Goal: Task Accomplishment & Management: Use online tool/utility

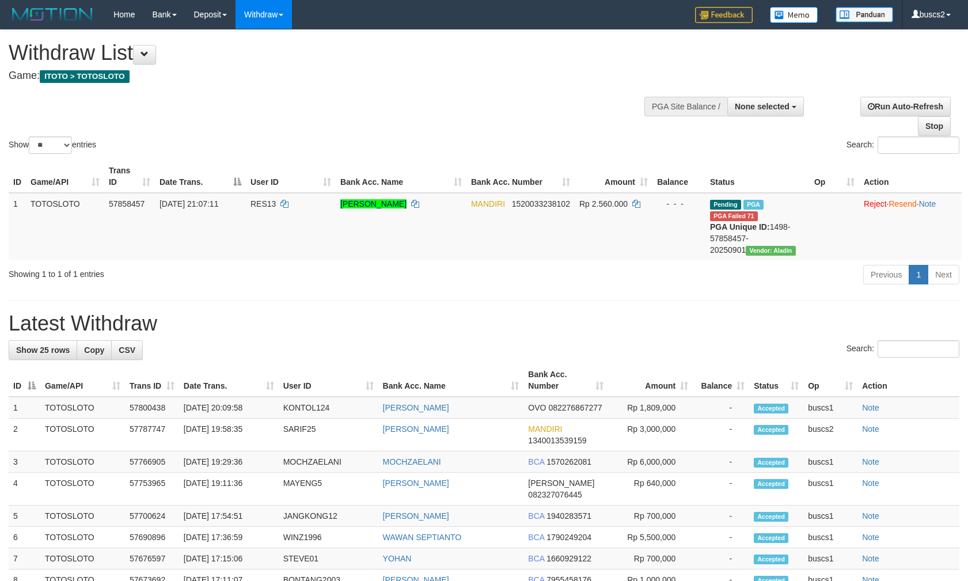
select select
select select "**"
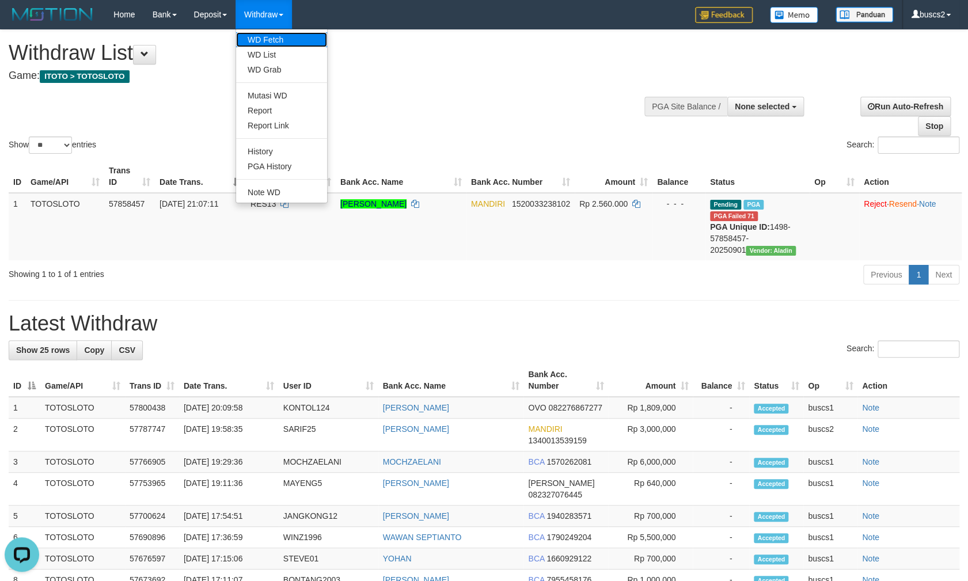
click at [269, 42] on link "WD Fetch" at bounding box center [281, 39] width 91 height 15
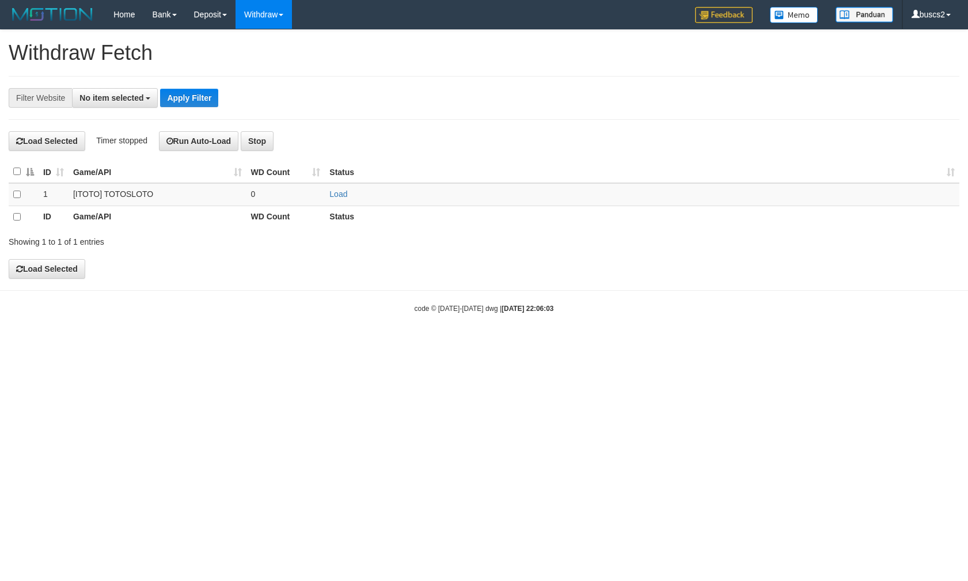
select select
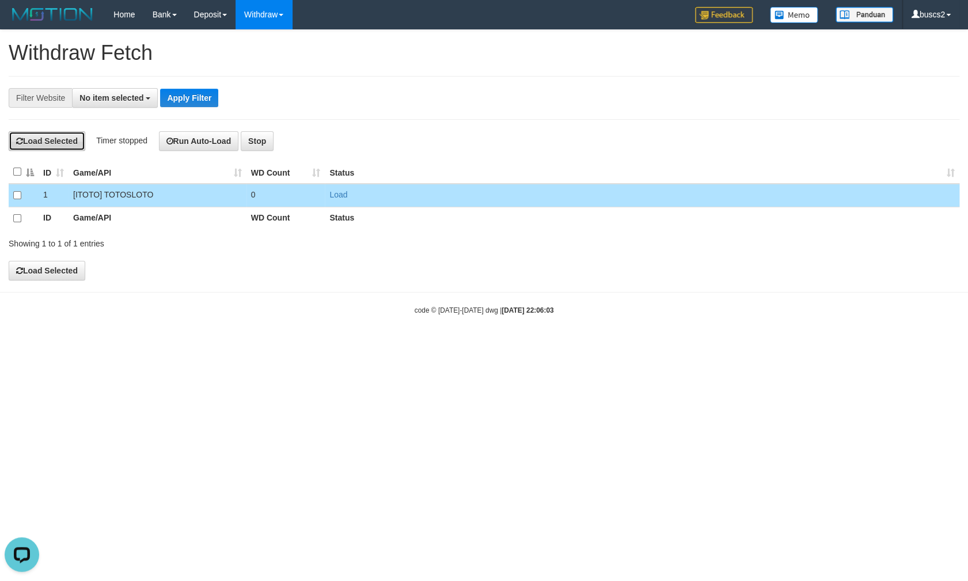
click at [56, 147] on button "Load Selected" at bounding box center [47, 141] width 77 height 20
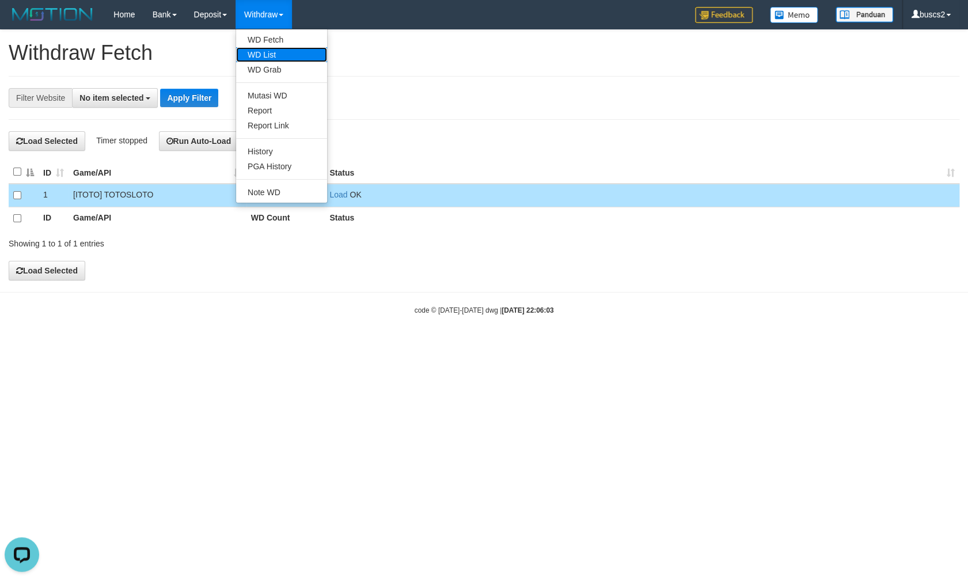
click at [264, 54] on link "WD List" at bounding box center [281, 54] width 91 height 15
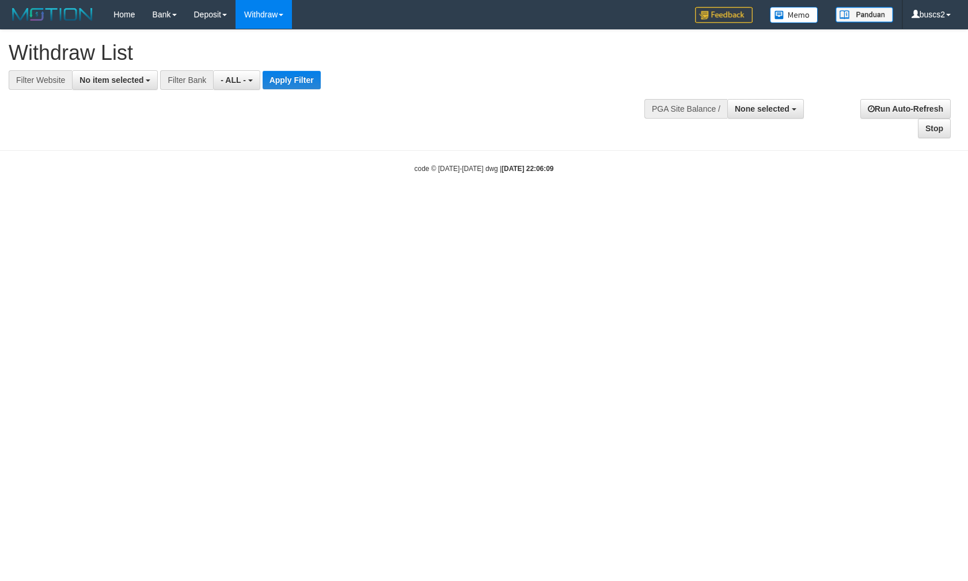
select select
click at [92, 82] on span "No item selected" at bounding box center [112, 79] width 64 height 9
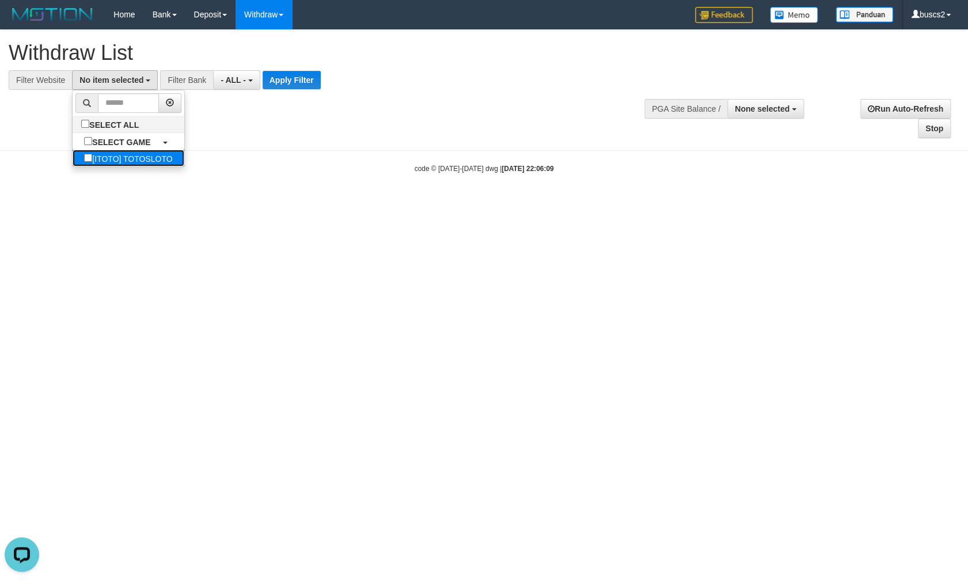
click at [97, 155] on label "[ITOTO] TOTOSLOTO" at bounding box center [128, 158] width 111 height 17
select select "****"
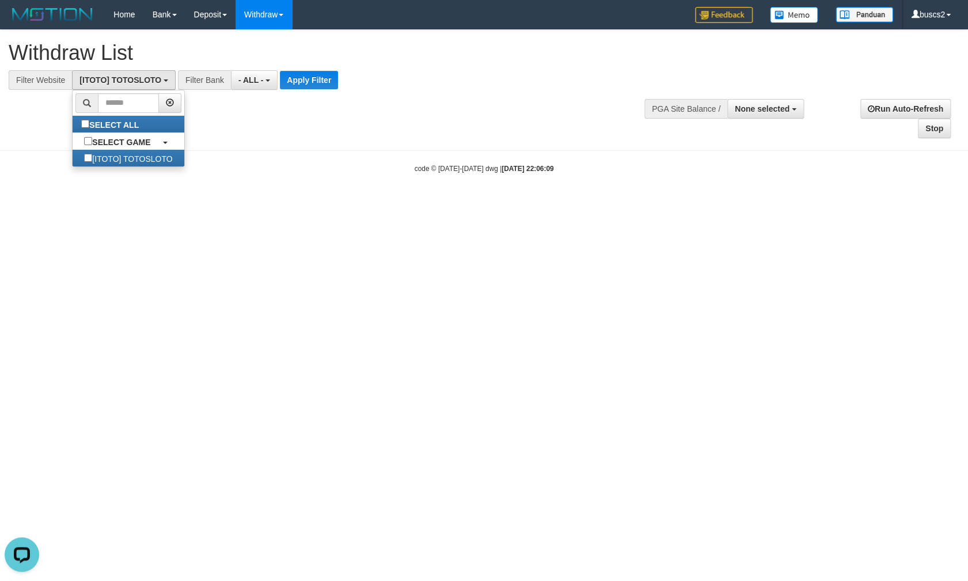
scroll to position [9, 0]
click at [319, 82] on button "Apply Filter" at bounding box center [309, 80] width 58 height 18
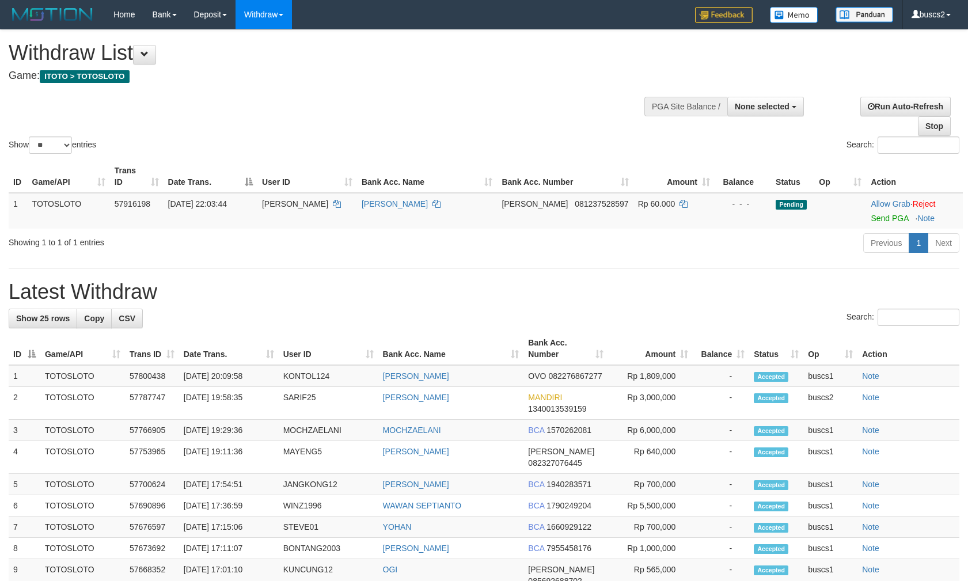
select select
select select "**"
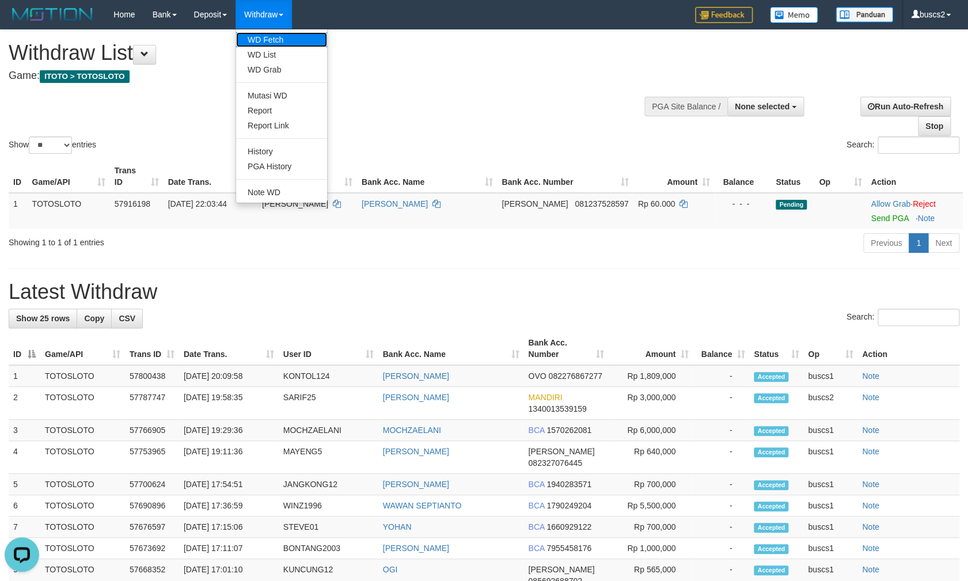
click at [282, 42] on link "WD Fetch" at bounding box center [281, 39] width 91 height 15
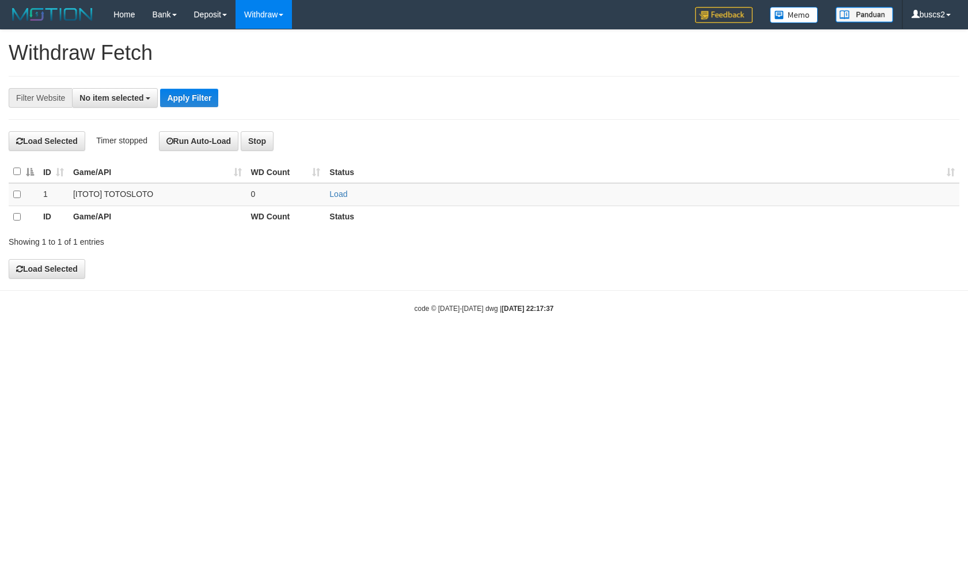
select select
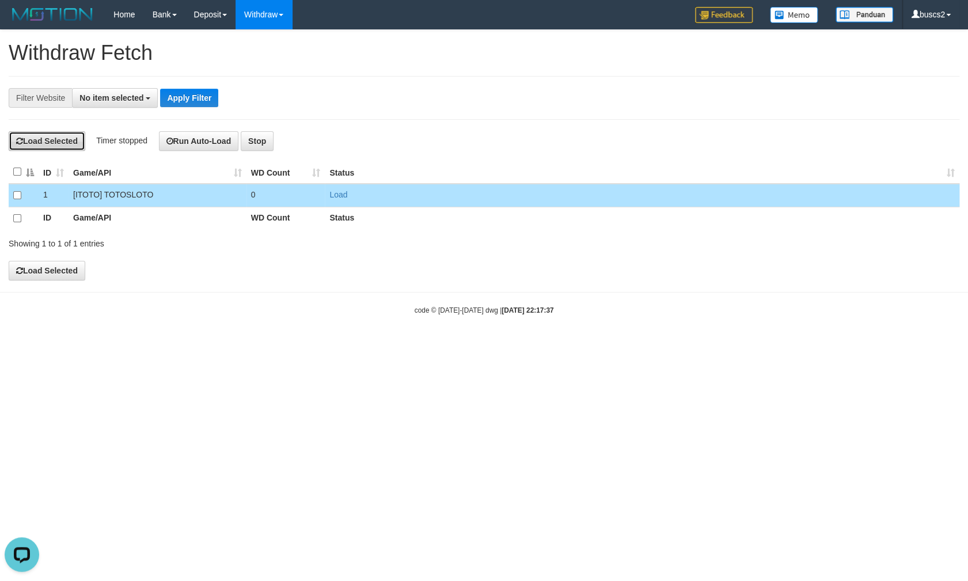
click at [55, 142] on button "Load Selected" at bounding box center [47, 141] width 77 height 20
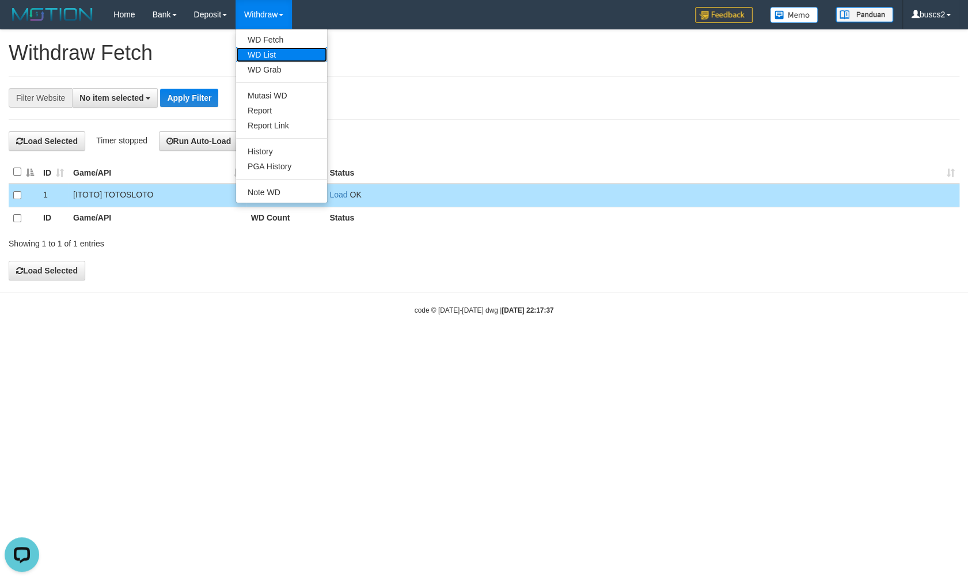
click at [283, 50] on link "WD List" at bounding box center [281, 54] width 91 height 15
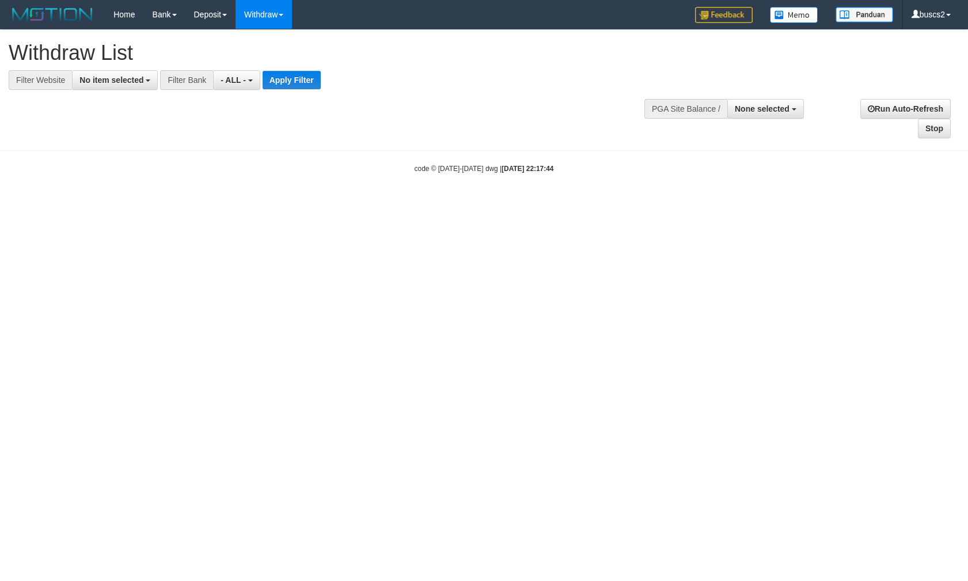
select select
click at [126, 87] on button "No item selected" at bounding box center [115, 80] width 86 height 20
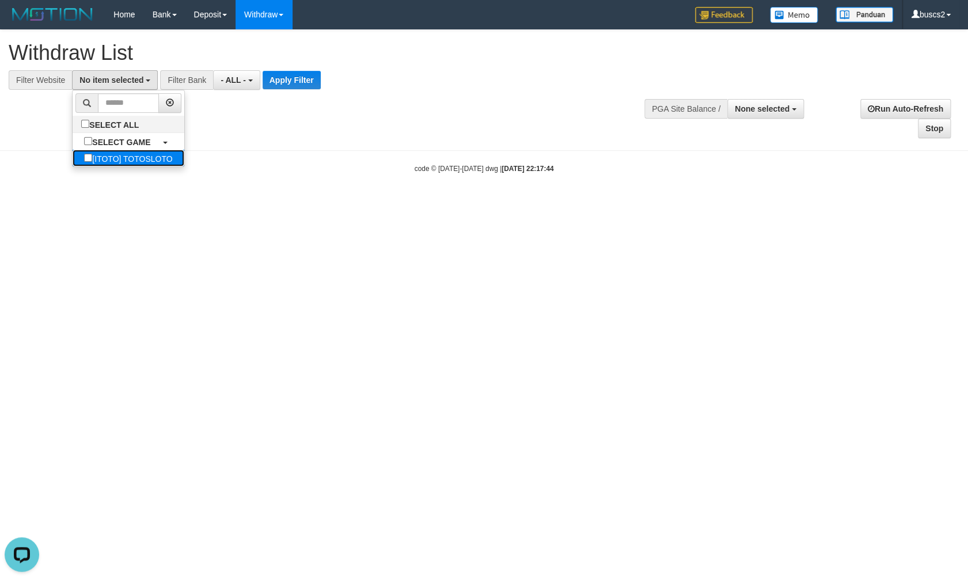
click at [127, 164] on link "[ITOTO] TOTOSLOTO" at bounding box center [128, 158] width 111 height 17
click at [73, 156] on label "[ITOTO] TOTOSLOTO" at bounding box center [128, 158] width 111 height 17
select select "****"
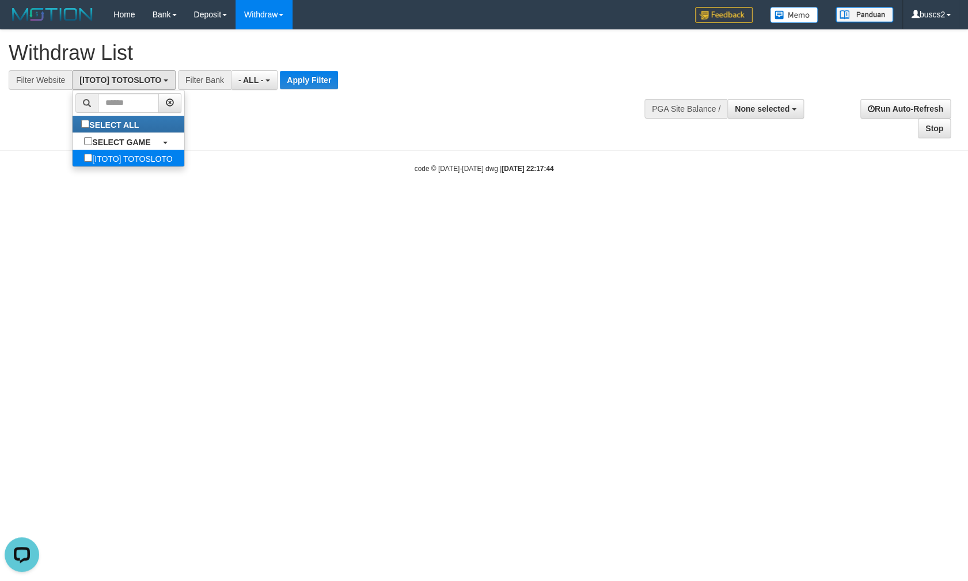
scroll to position [9, 0]
drag, startPoint x: 316, startPoint y: 77, endPoint x: 315, endPoint y: 70, distance: 6.4
click at [316, 75] on button "Apply Filter" at bounding box center [309, 80] width 58 height 18
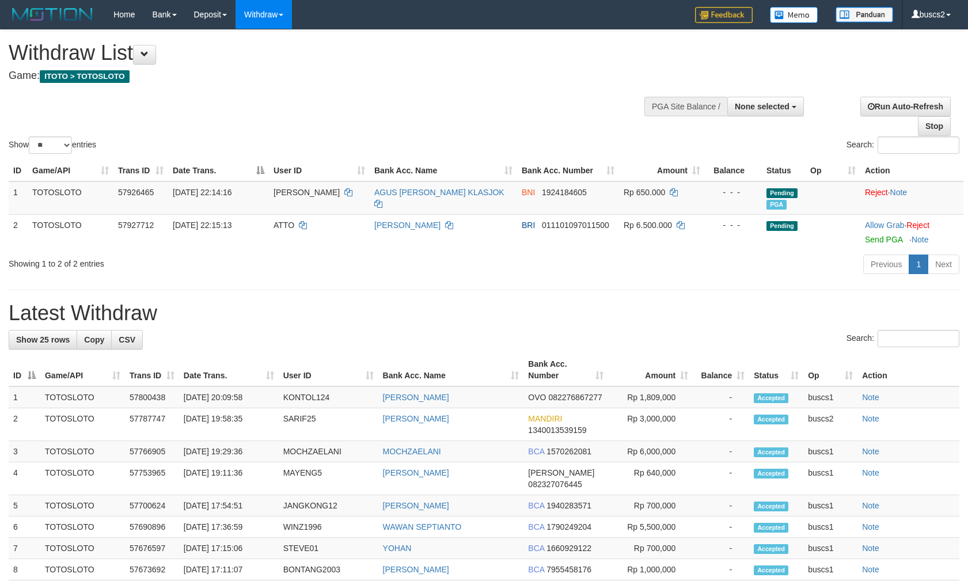
select select
select select "**"
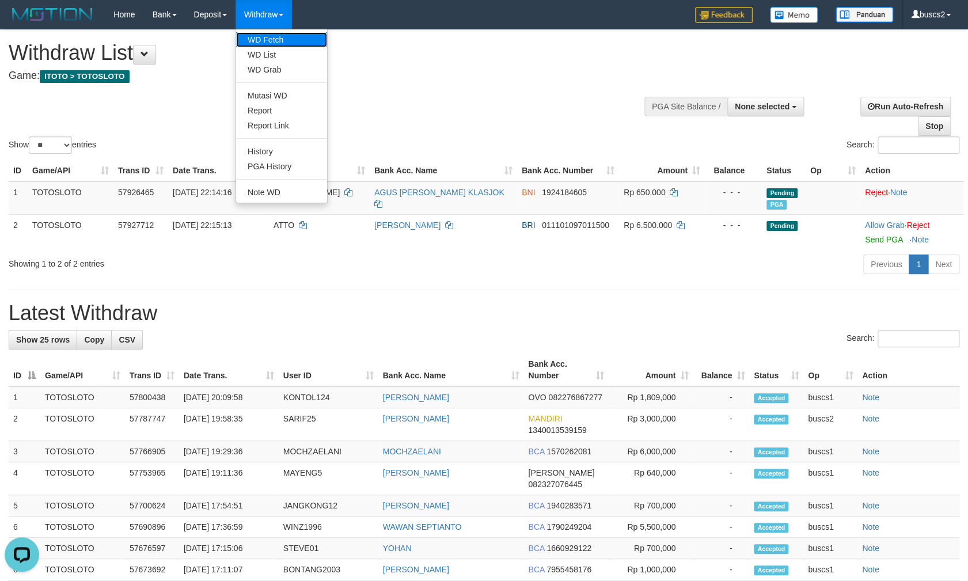
click at [268, 36] on link "WD Fetch" at bounding box center [281, 39] width 91 height 15
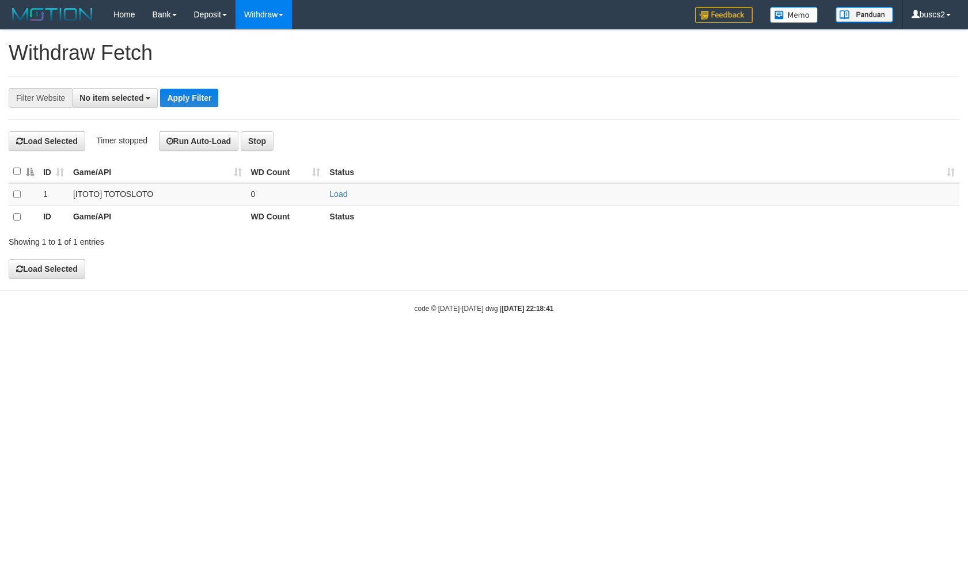
select select
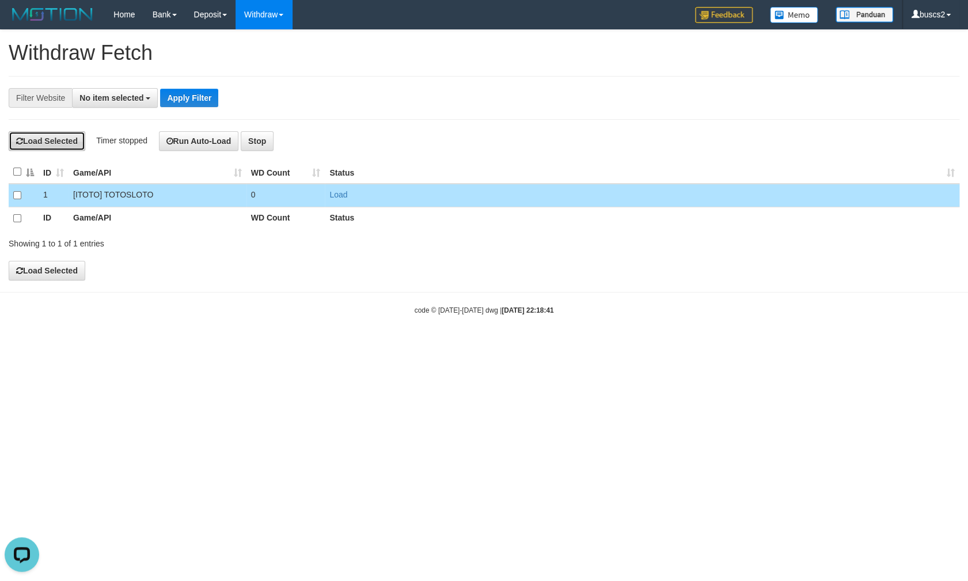
click at [49, 144] on button "Load Selected" at bounding box center [47, 141] width 77 height 20
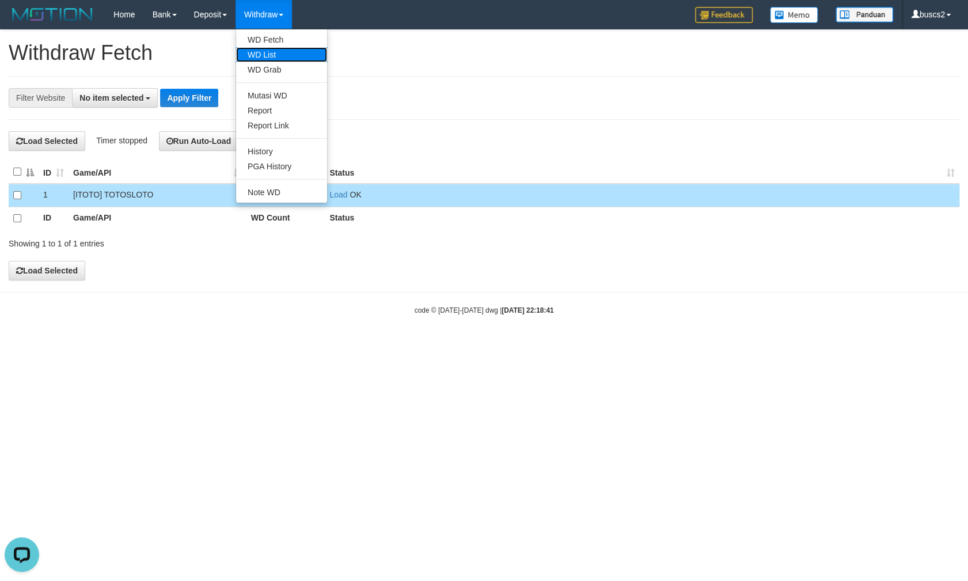
click at [266, 51] on link "WD List" at bounding box center [281, 54] width 91 height 15
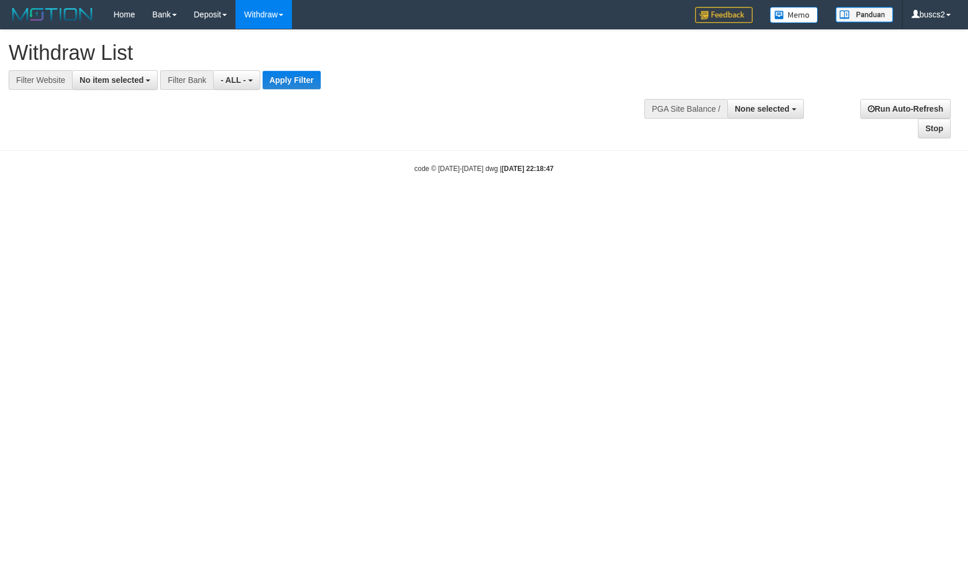
select select
click at [108, 78] on span "No item selected" at bounding box center [112, 79] width 64 height 9
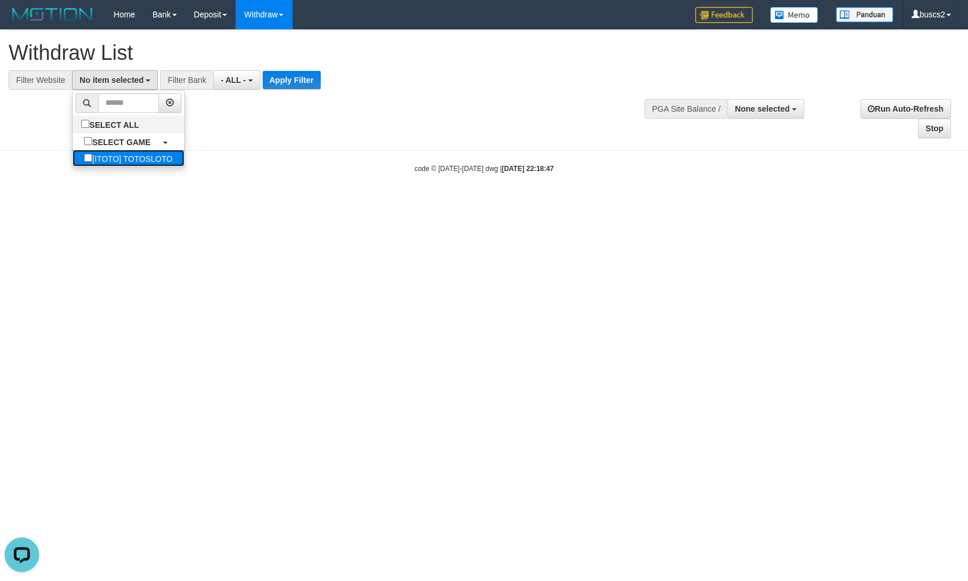
click at [99, 157] on label "[ITOTO] TOTOSLOTO" at bounding box center [128, 158] width 111 height 17
select select "****"
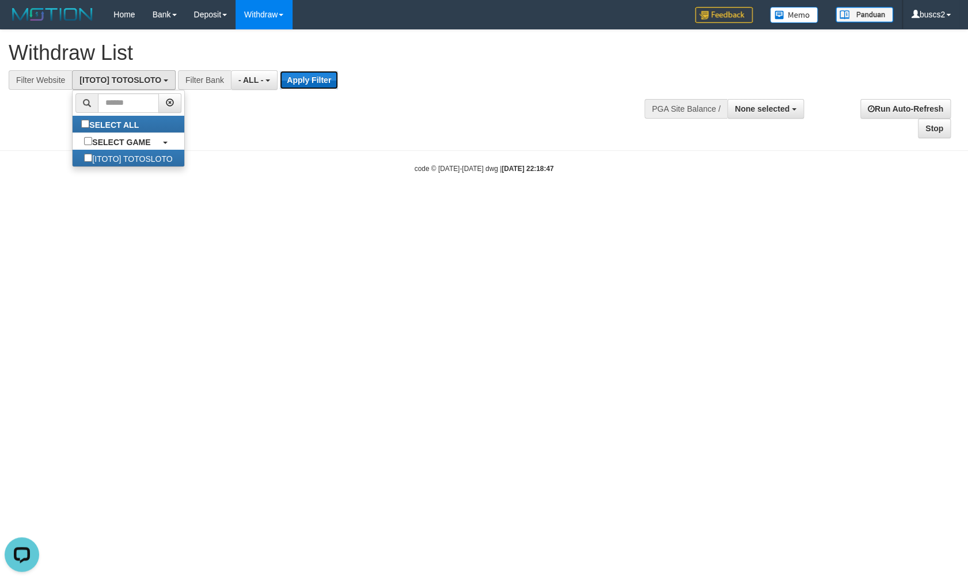
click at [309, 81] on button "Apply Filter" at bounding box center [309, 80] width 58 height 18
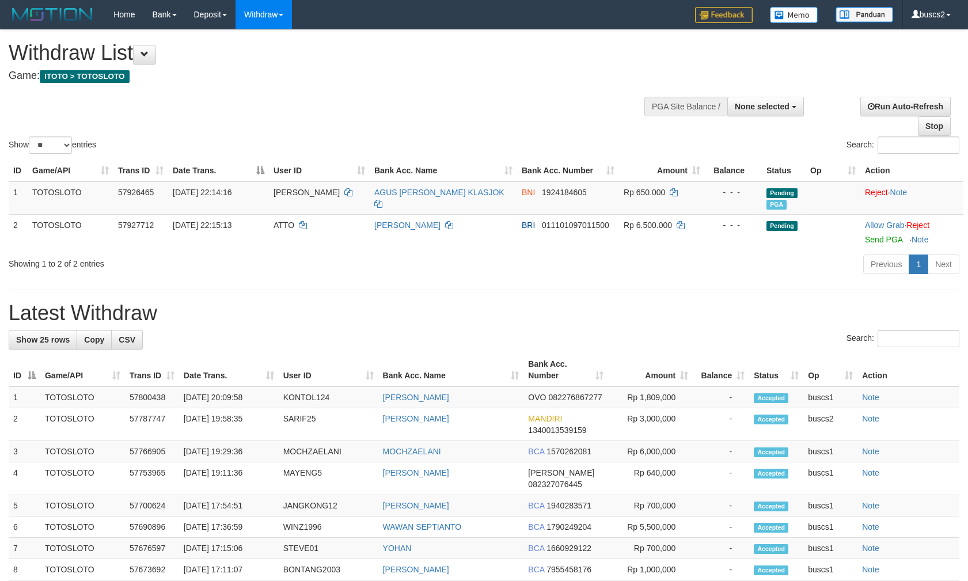
select select
select select "**"
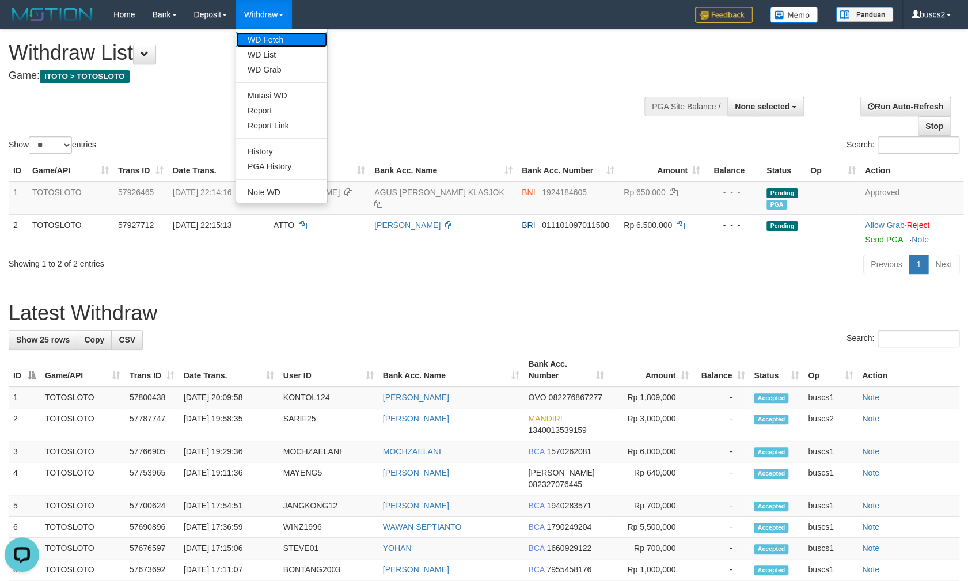
click at [271, 33] on link "WD Fetch" at bounding box center [281, 39] width 91 height 15
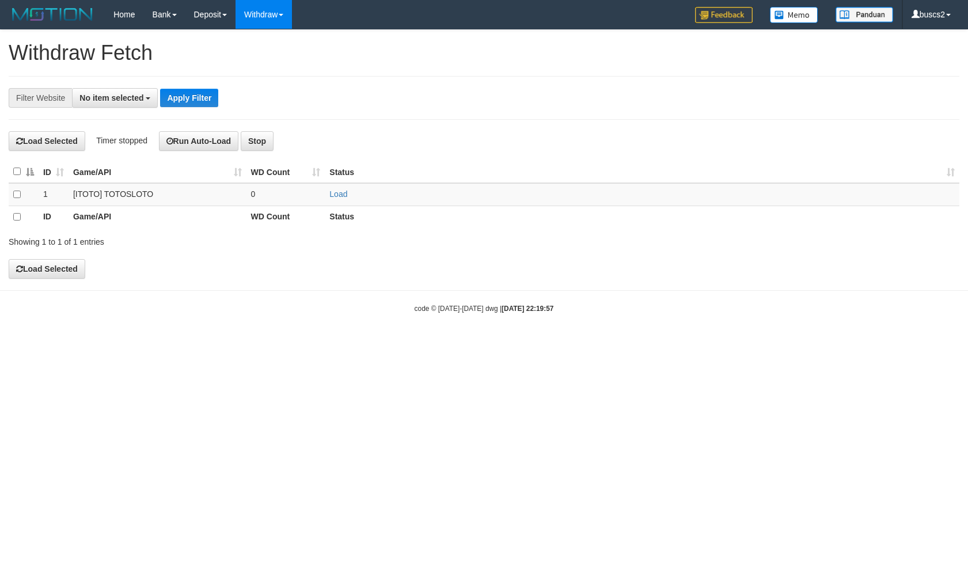
select select
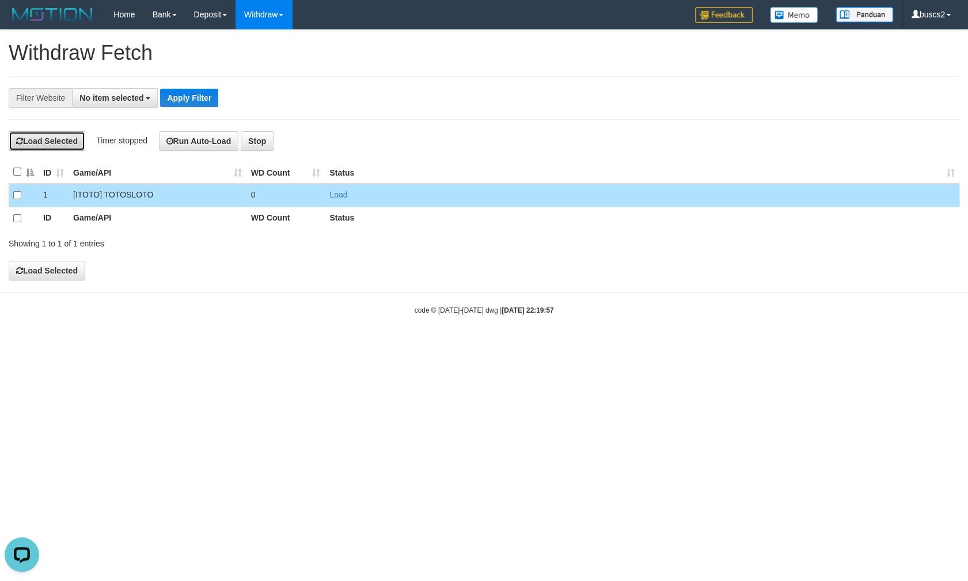
click at [47, 139] on button "Load Selected" at bounding box center [47, 141] width 77 height 20
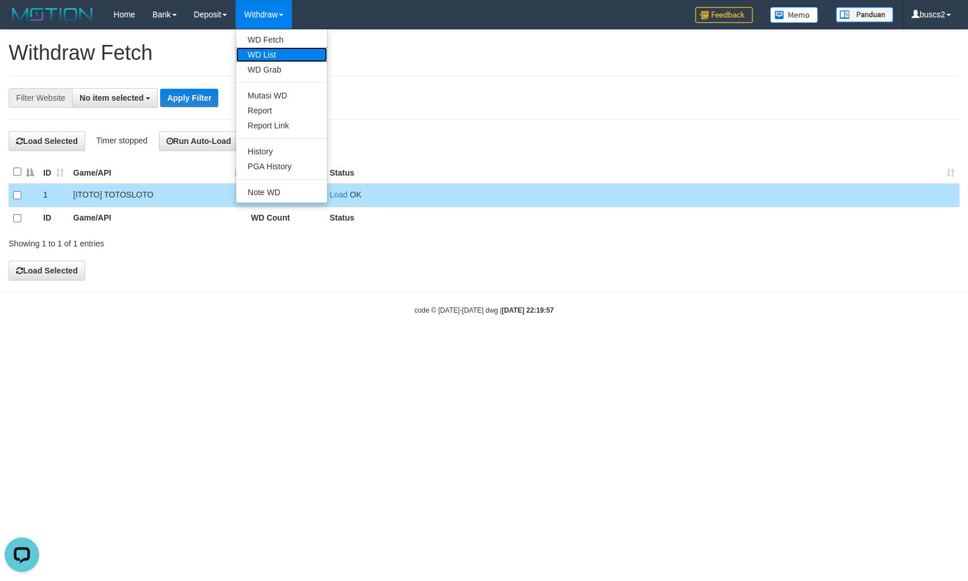
click at [274, 51] on link "WD List" at bounding box center [281, 54] width 91 height 15
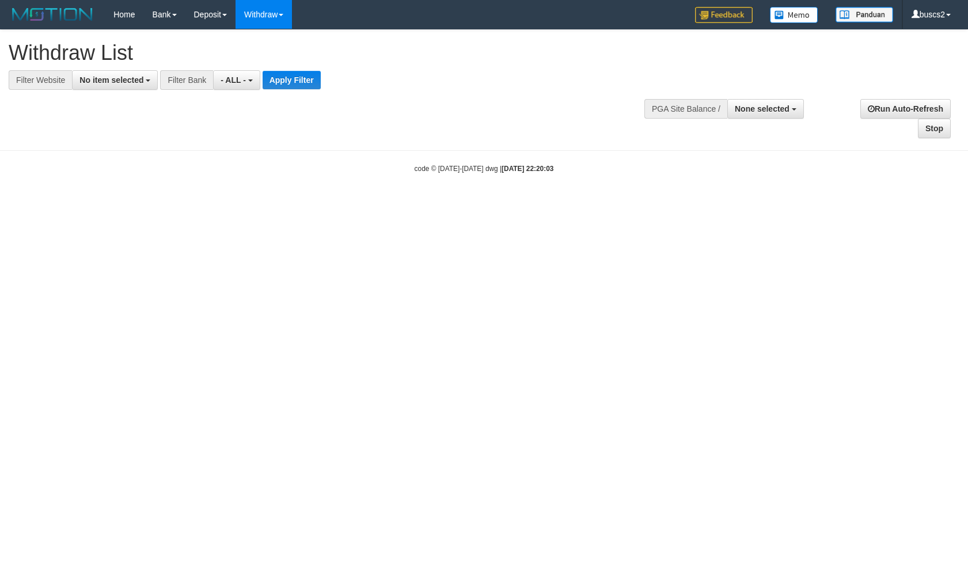
select select
click at [109, 84] on span "No item selected" at bounding box center [112, 79] width 64 height 9
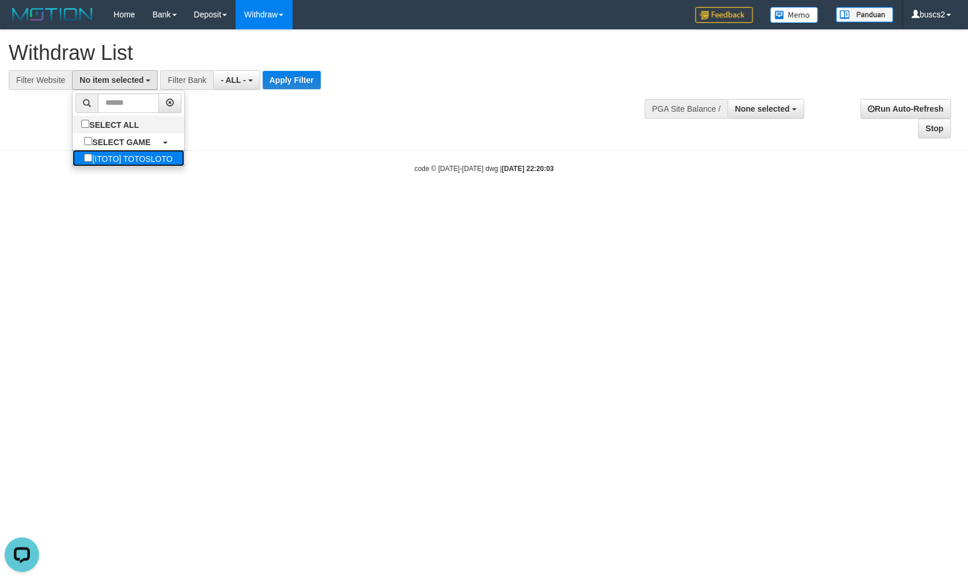
click at [112, 152] on label "[ITOTO] TOTOSLOTO" at bounding box center [128, 158] width 111 height 17
select select "****"
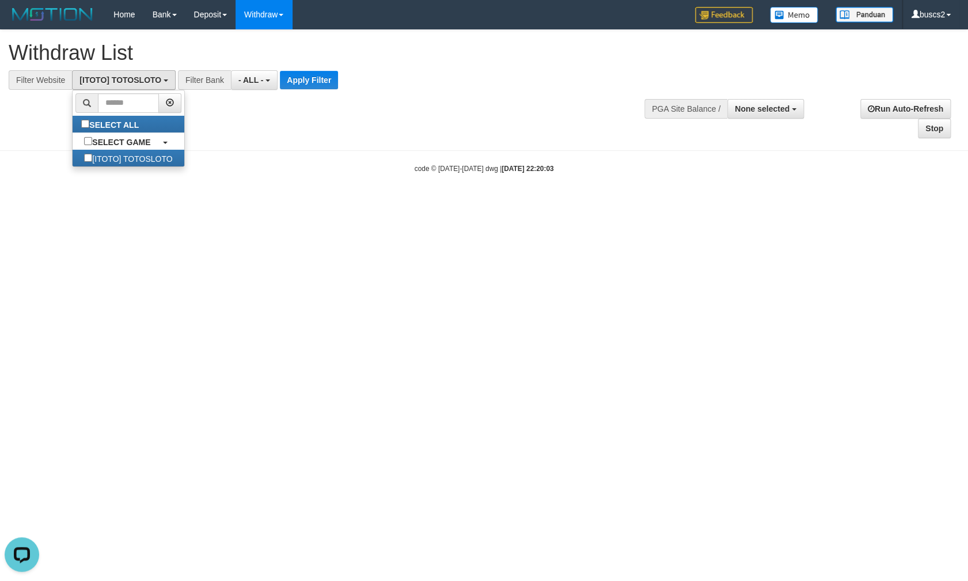
scroll to position [9, 0]
click at [320, 82] on button "Apply Filter" at bounding box center [309, 80] width 58 height 18
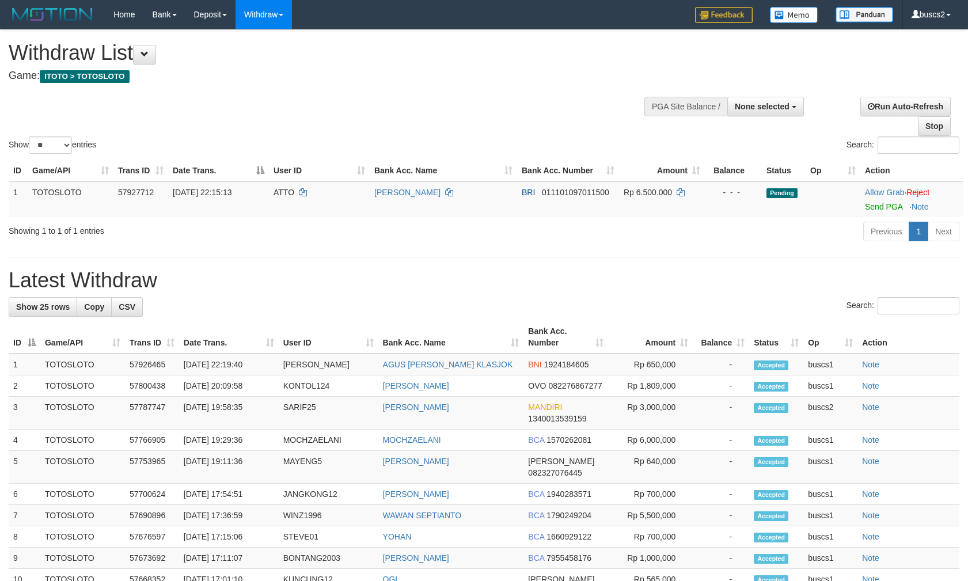
select select
select select "**"
click at [873, 203] on link "Send PGA" at bounding box center [883, 206] width 37 height 9
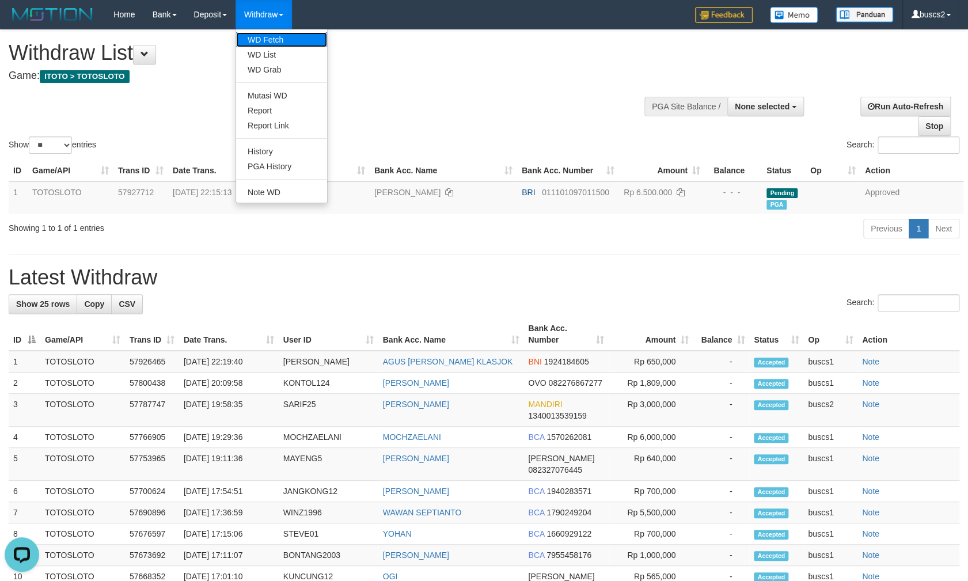
click at [274, 37] on link "WD Fetch" at bounding box center [281, 39] width 91 height 15
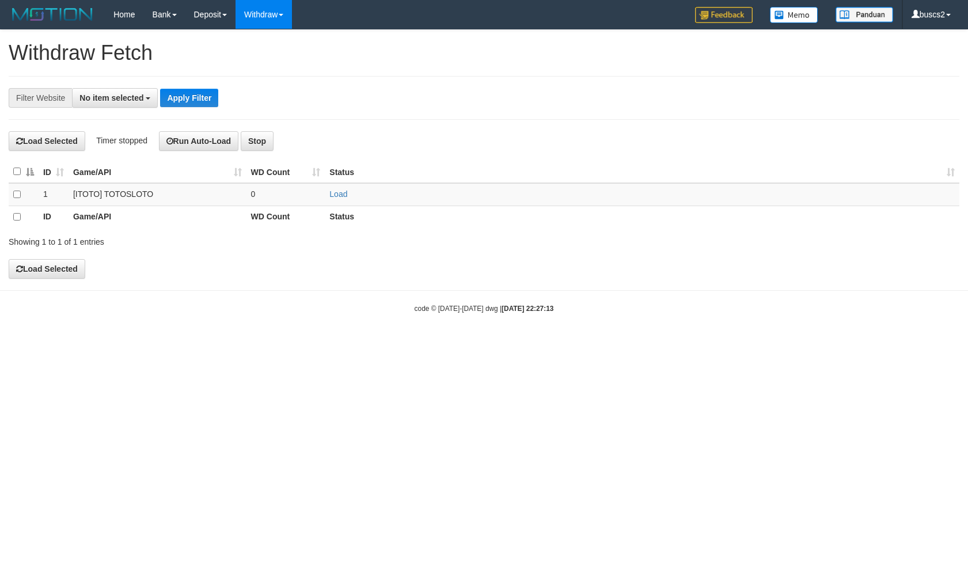
select select
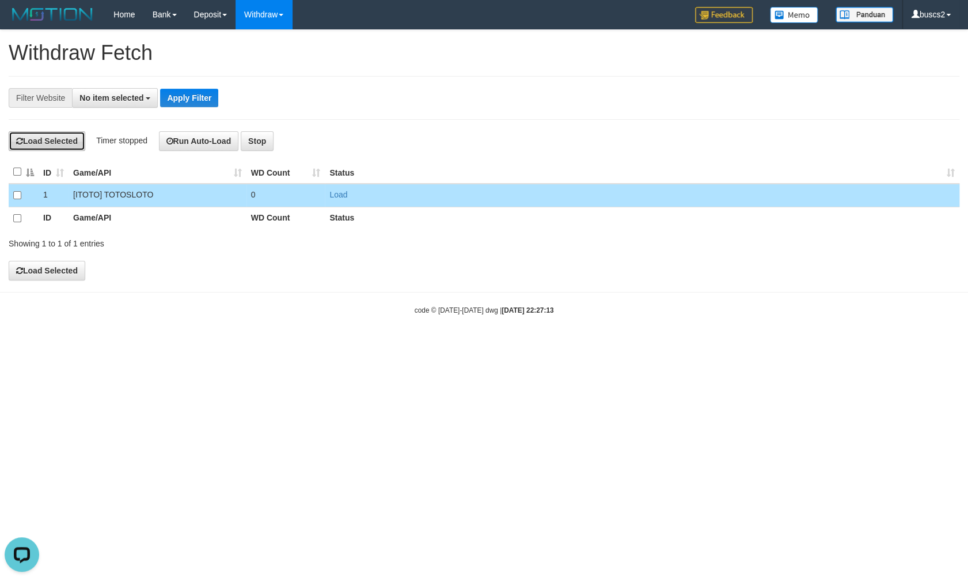
click at [54, 144] on button "Load Selected" at bounding box center [47, 141] width 77 height 20
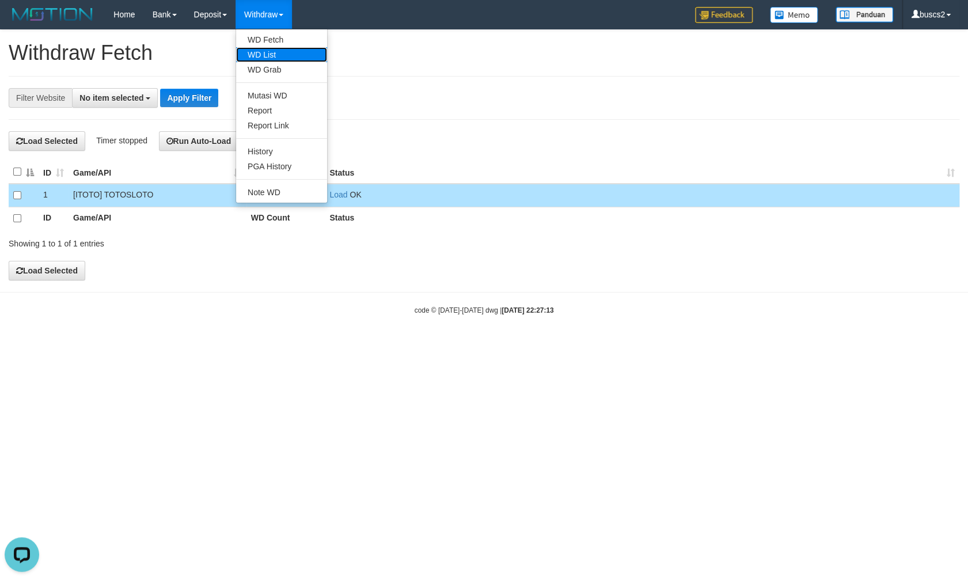
click at [275, 53] on link "WD List" at bounding box center [281, 54] width 91 height 15
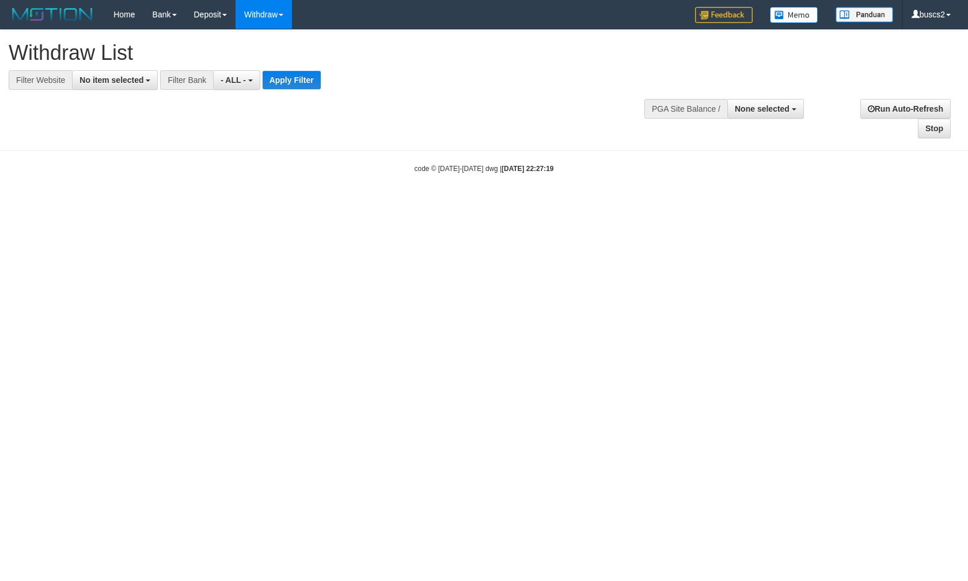
select select
click at [127, 81] on span "No item selected" at bounding box center [112, 79] width 64 height 9
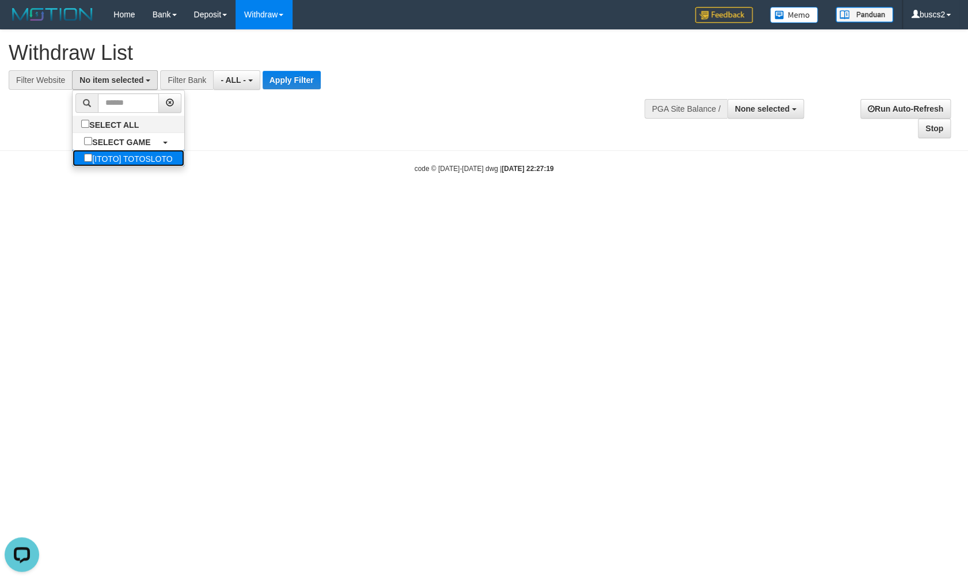
click at [126, 153] on link "[ITOTO] TOTOSLOTO" at bounding box center [128, 158] width 111 height 17
click at [127, 156] on link "[ITOTO] TOTOSLOTO" at bounding box center [128, 158] width 111 height 17
click at [73, 150] on label "SELECT GAME" at bounding box center [117, 141] width 89 height 17
select select "****"
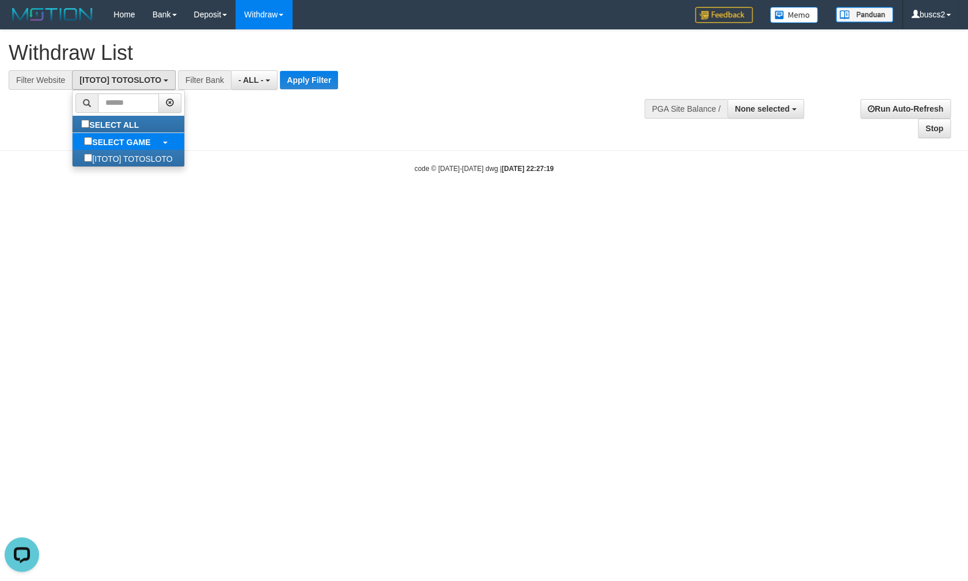
scroll to position [9, 0]
click at [309, 77] on button "Apply Filter" at bounding box center [309, 80] width 58 height 18
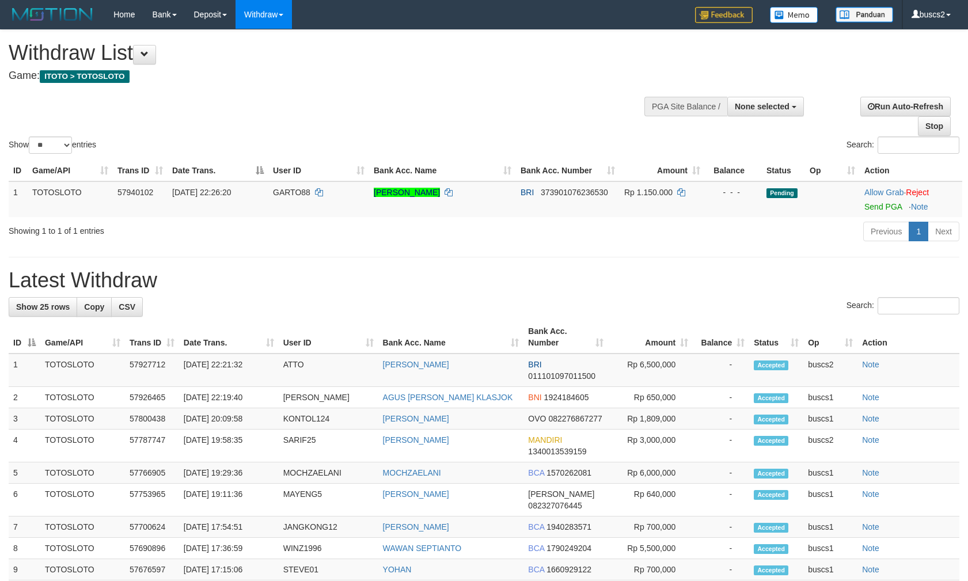
select select
select select "**"
click at [873, 206] on link "Send PGA" at bounding box center [883, 206] width 37 height 9
